Goal: Transaction & Acquisition: Purchase product/service

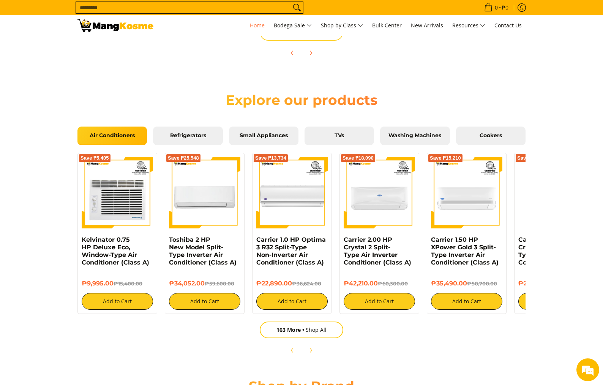
scroll to position [0, 604]
click at [315, 332] on link "163 More Shop All" at bounding box center [302, 330] width 84 height 17
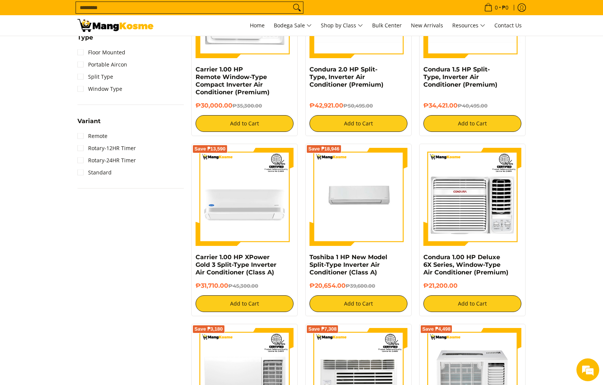
scroll to position [585, 0]
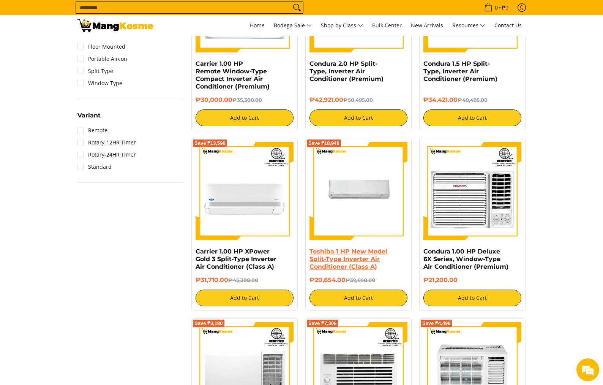
click at [325, 265] on link "Toshiba 1 HP New Model Split-Type Inverter Air Conditioner (Class A)" at bounding box center [349, 259] width 78 height 22
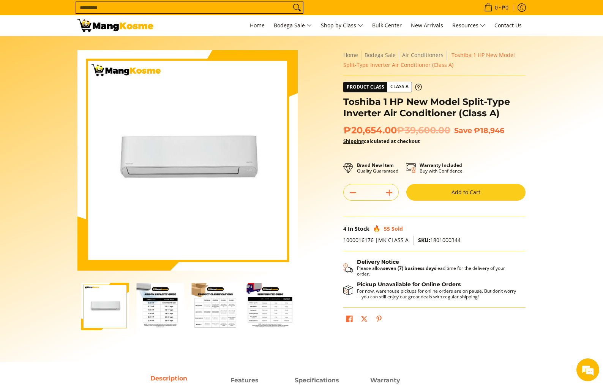
click at [162, 303] on img "Toshiba 1 HP New Model Split-Type Inverter Air Conditioner (Class A)-2" at bounding box center [160, 307] width 48 height 48
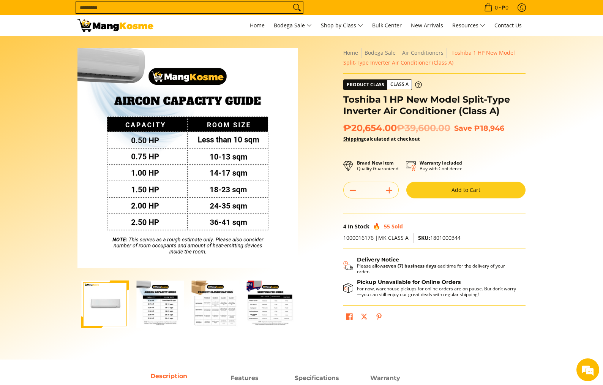
scroll to position [1, 0]
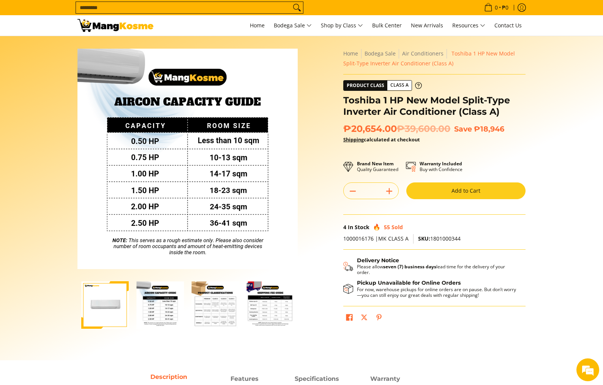
drag, startPoint x: 205, startPoint y: 306, endPoint x: 246, endPoint y: 336, distance: 51.1
click at [205, 306] on img "Toshiba 1 HP New Model Split-Type Inverter Air Conditioner (Class A)-3" at bounding box center [216, 305] width 48 height 48
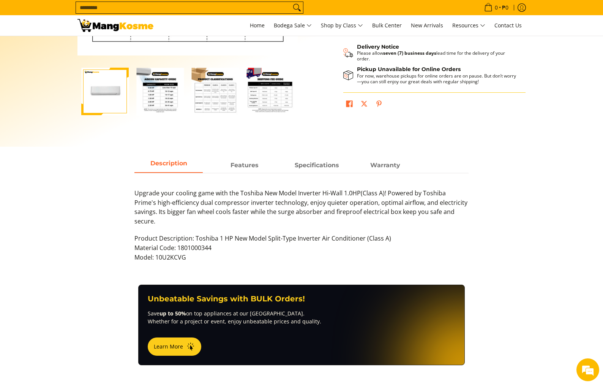
scroll to position [215, 0]
